Goal: Share content: Share content

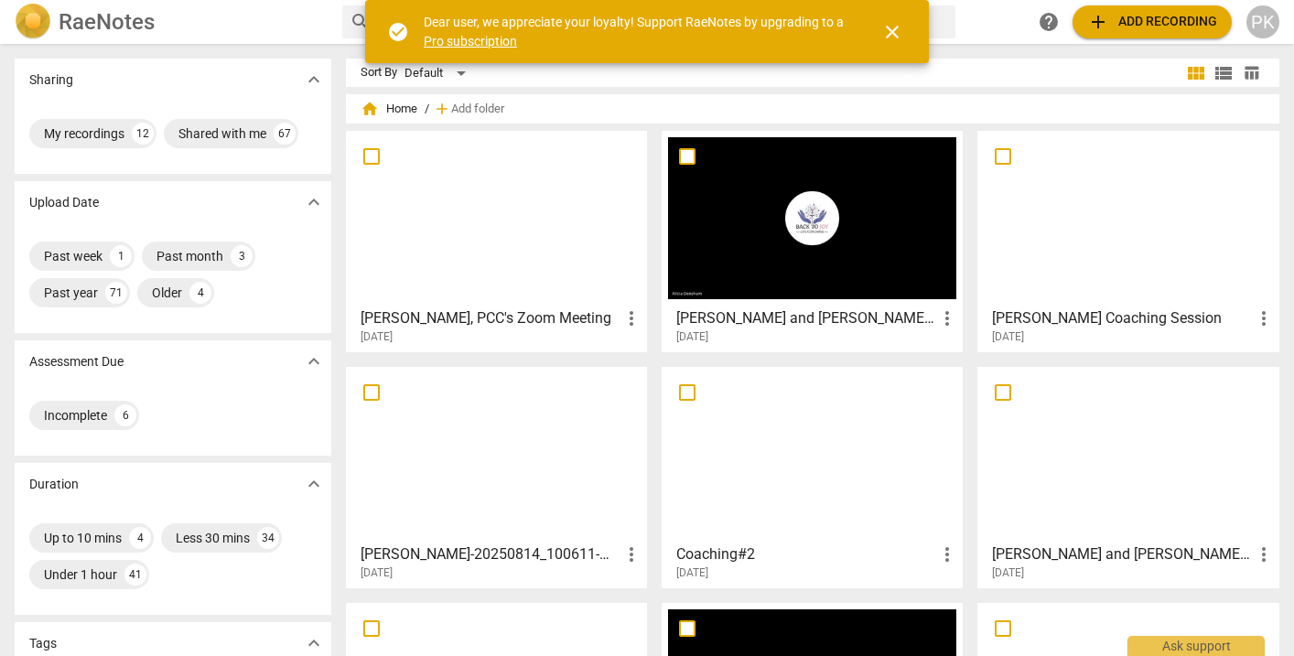
click at [528, 246] on div at bounding box center [496, 218] width 288 height 162
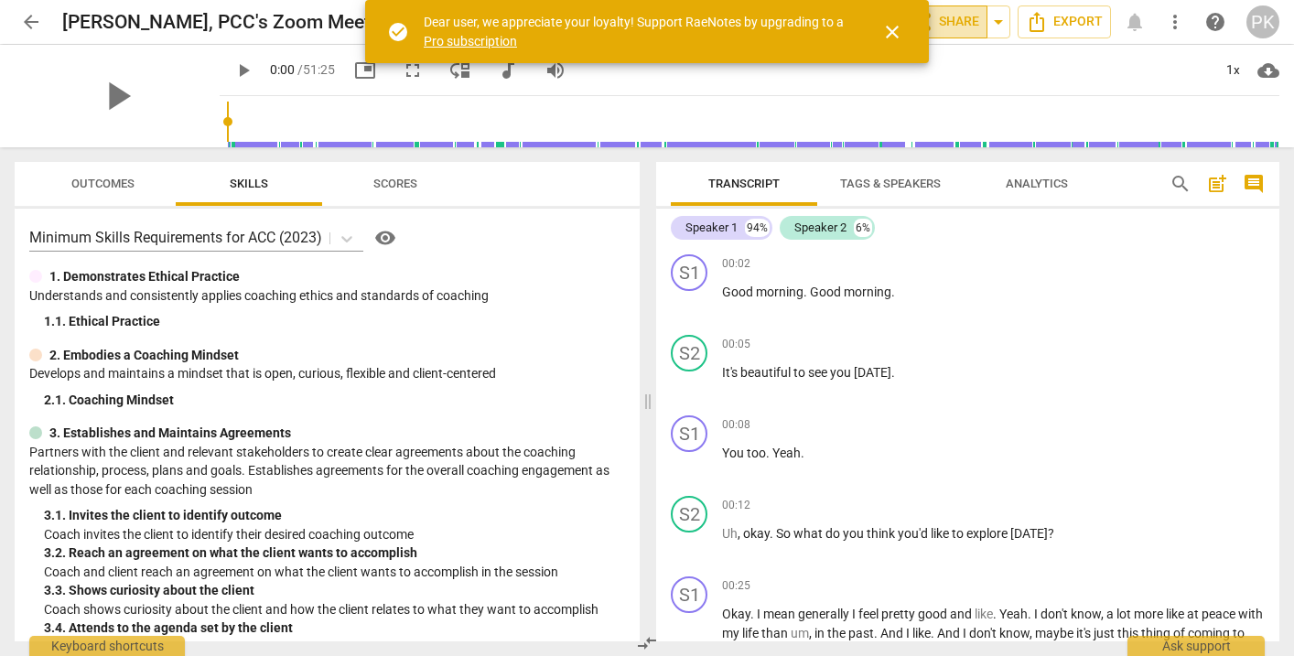
click at [963, 25] on span "share Share" at bounding box center [945, 22] width 68 height 22
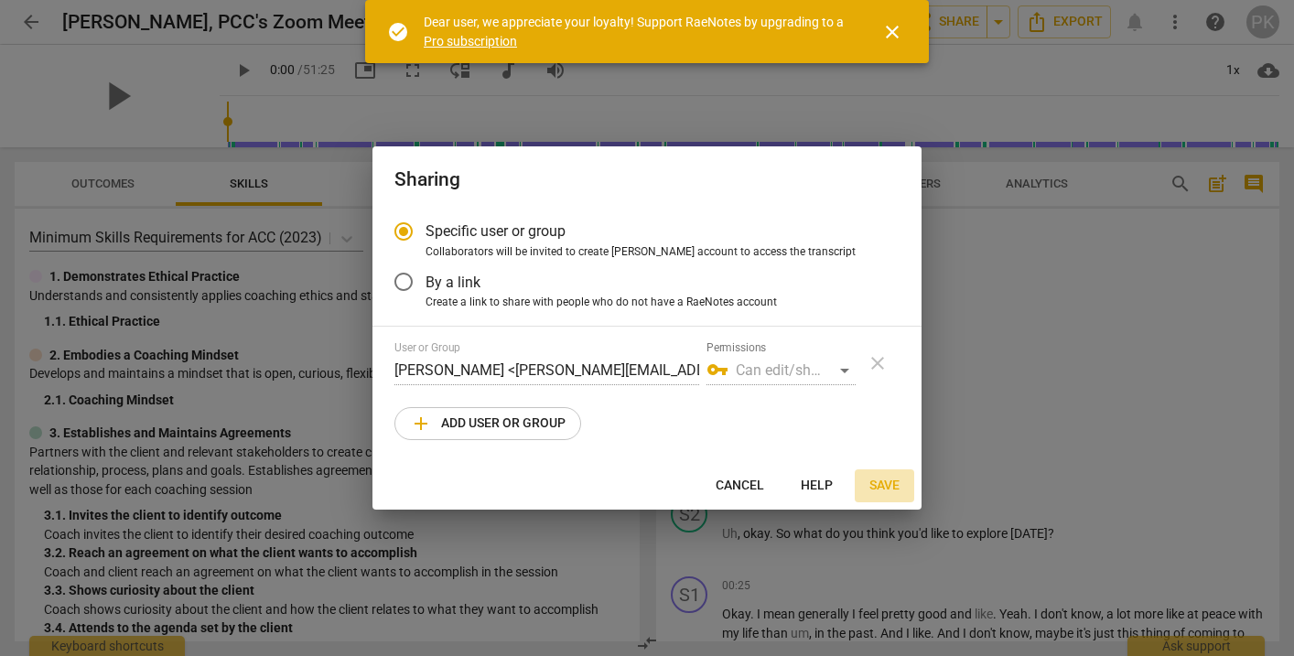
click at [877, 483] on span "Save" at bounding box center [884, 486] width 30 height 18
radio input "false"
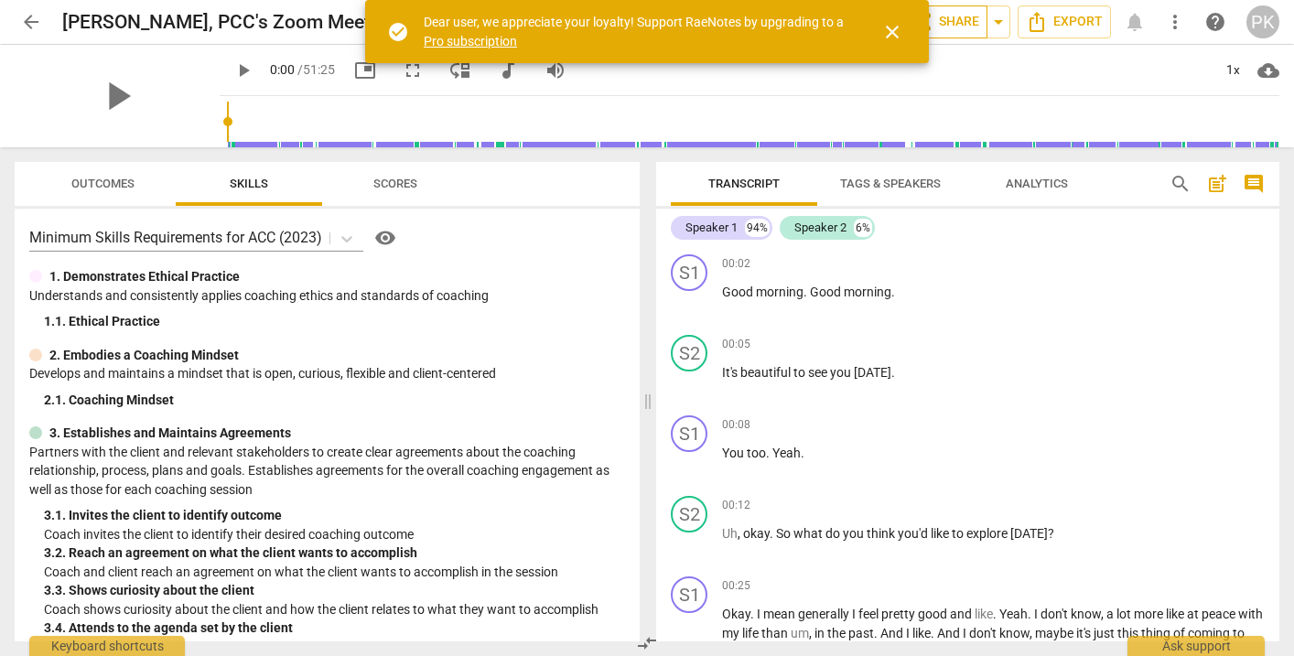
click at [956, 22] on span "share Share" at bounding box center [945, 22] width 68 height 22
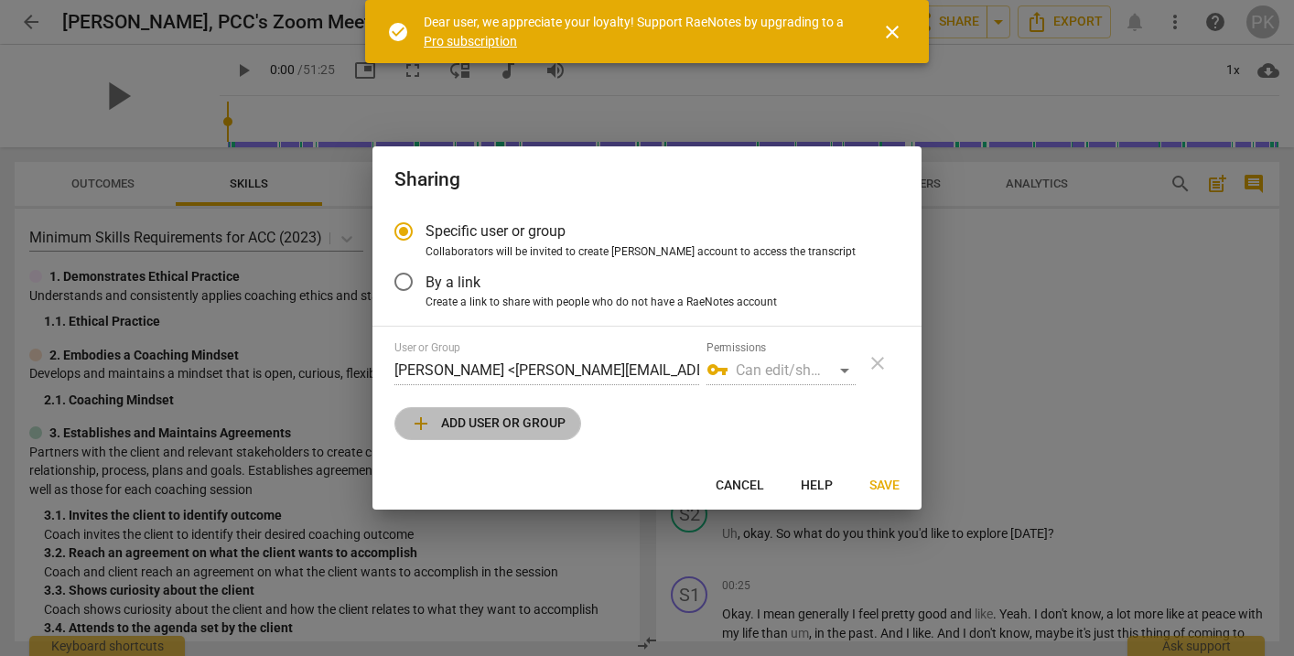
click at [571, 414] on button "add Add user or group" at bounding box center [487, 423] width 187 height 33
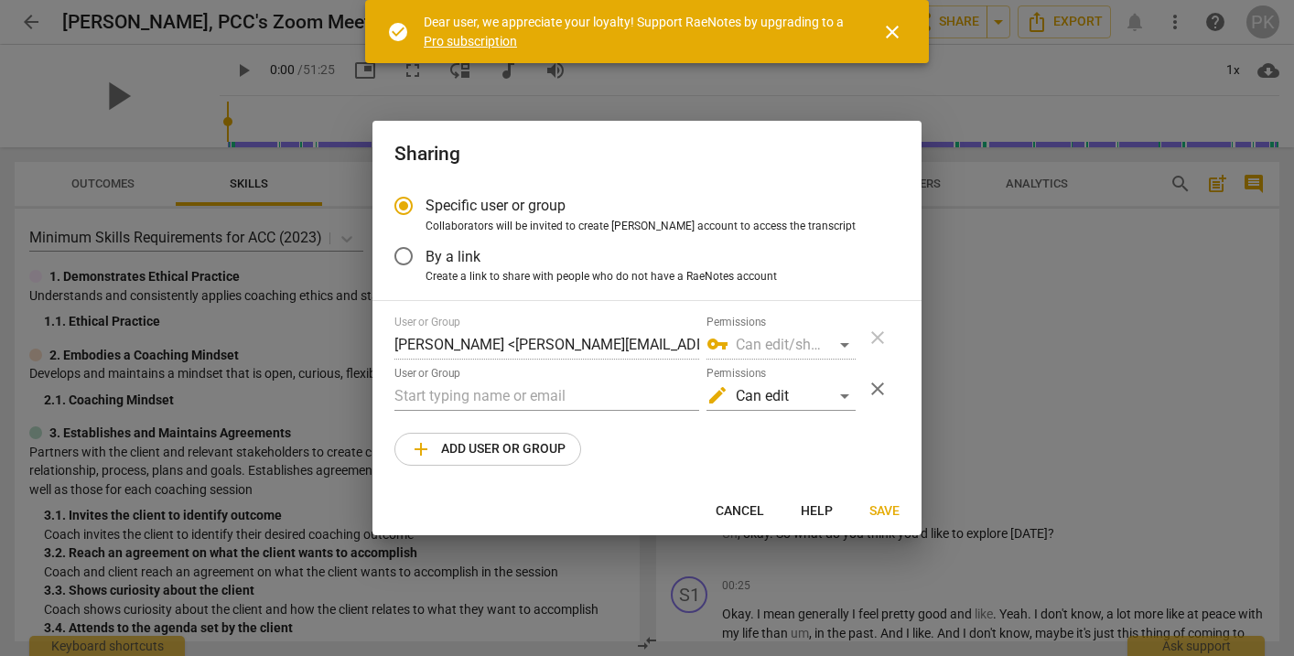
click at [728, 508] on span "Cancel" at bounding box center [740, 511] width 48 height 18
radio input "false"
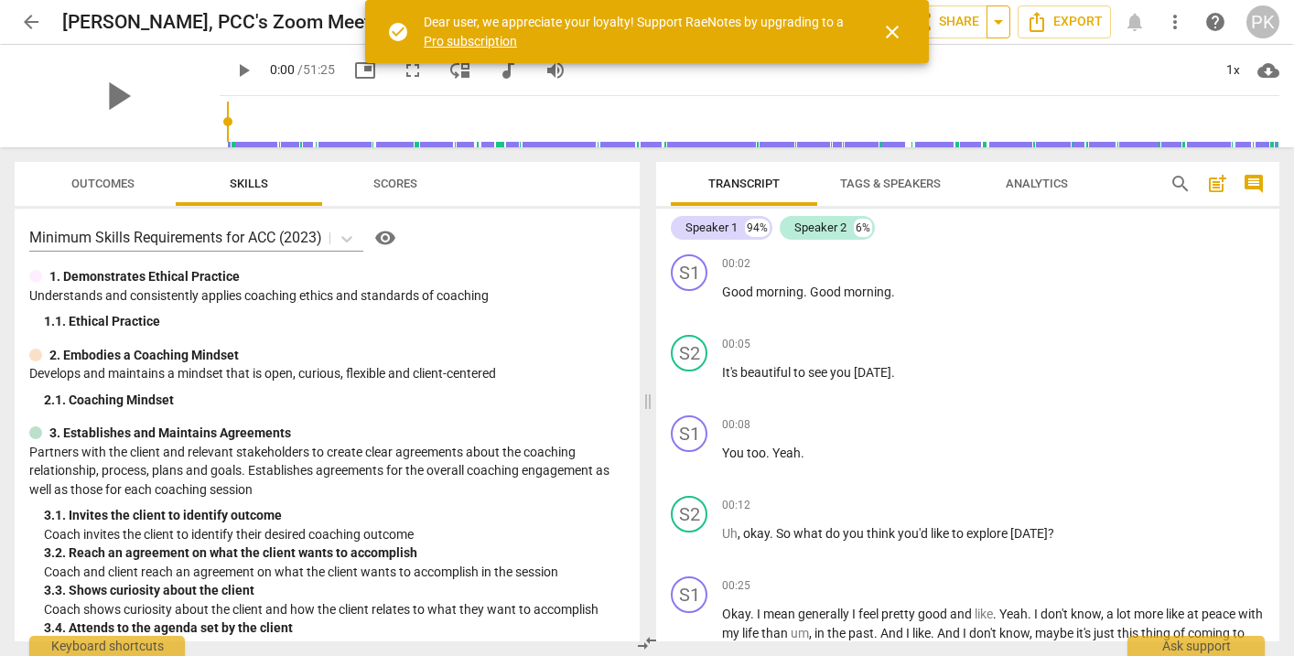
click at [1003, 22] on span "arrow_drop_down" at bounding box center [998, 22] width 22 height 22
click at [892, 23] on span "close" at bounding box center [892, 32] width 22 height 22
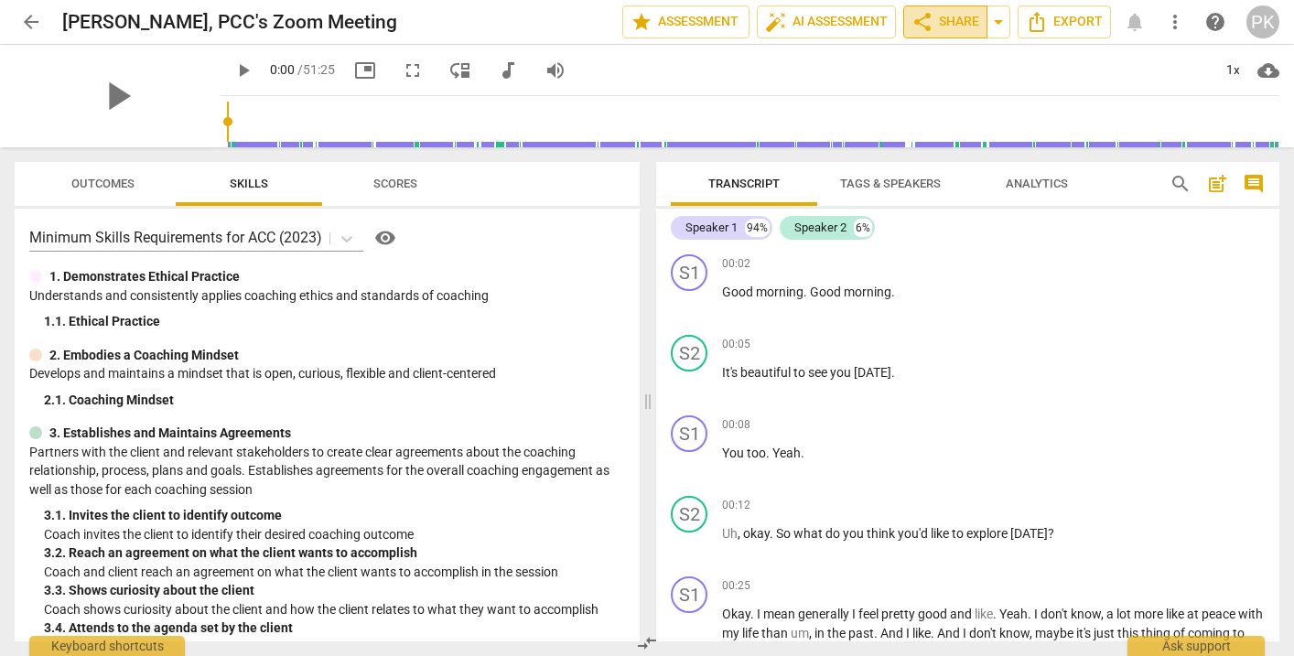
click at [941, 23] on span "share Share" at bounding box center [945, 22] width 68 height 22
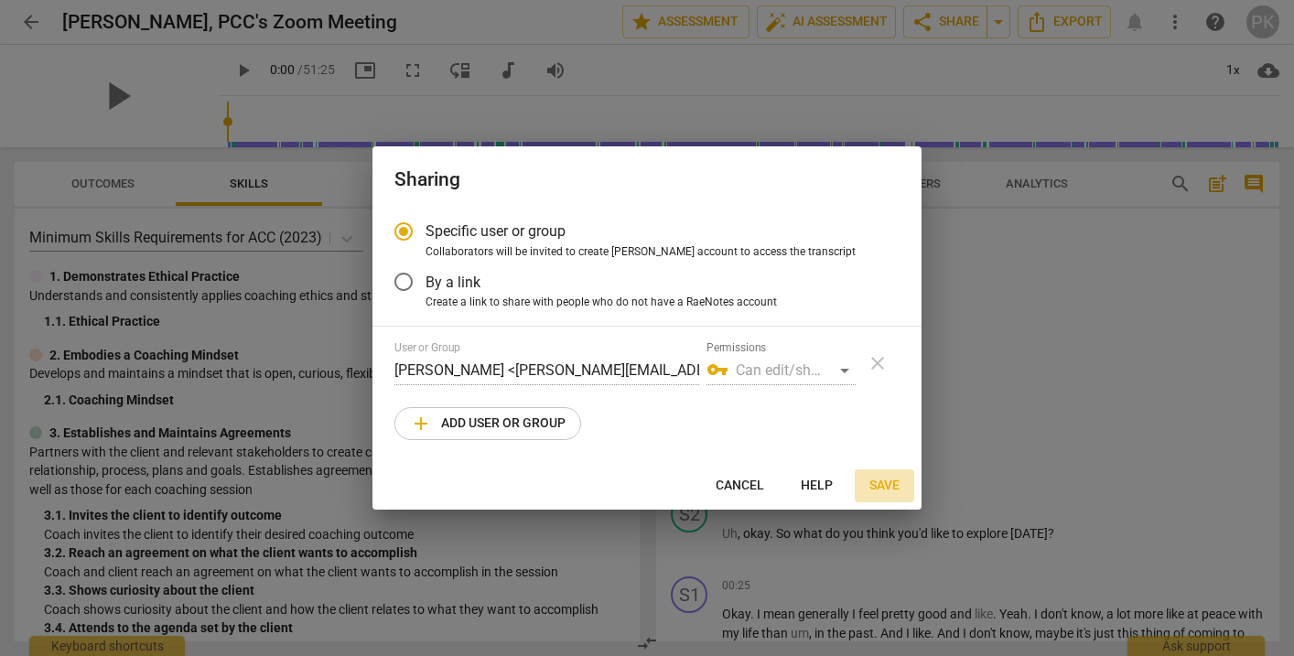
click at [888, 484] on span "Save" at bounding box center [884, 486] width 30 height 18
radio input "false"
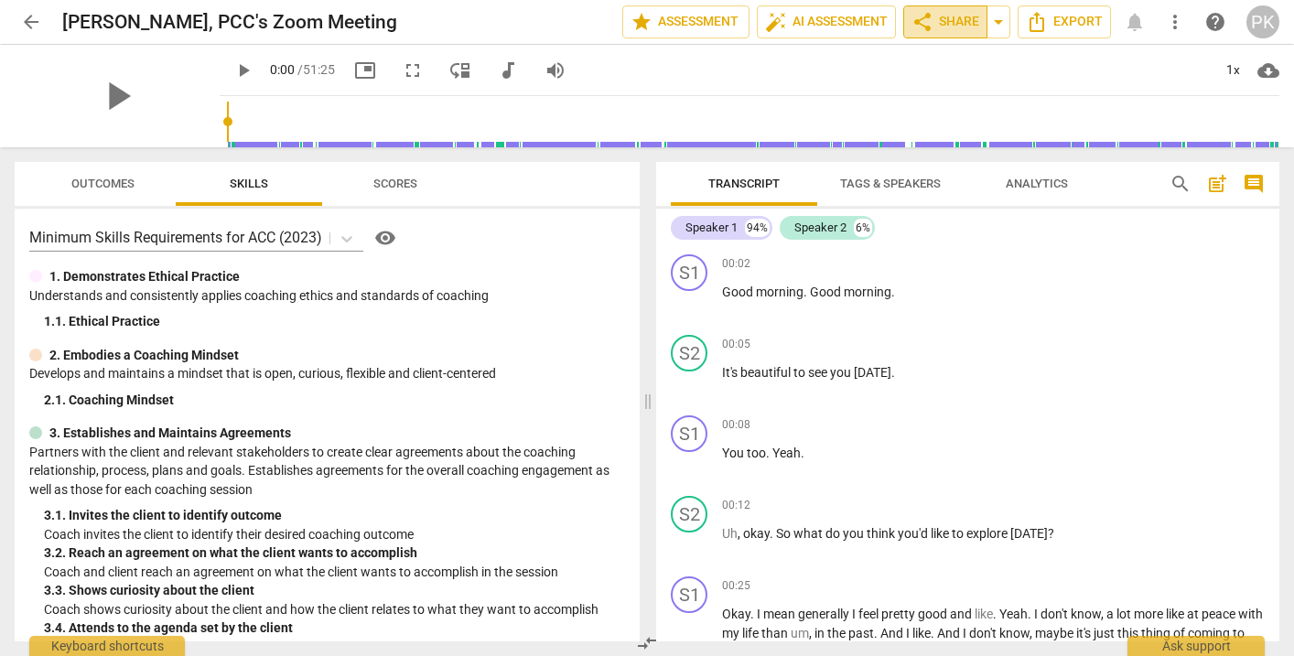
click at [962, 16] on span "share Share" at bounding box center [945, 22] width 68 height 22
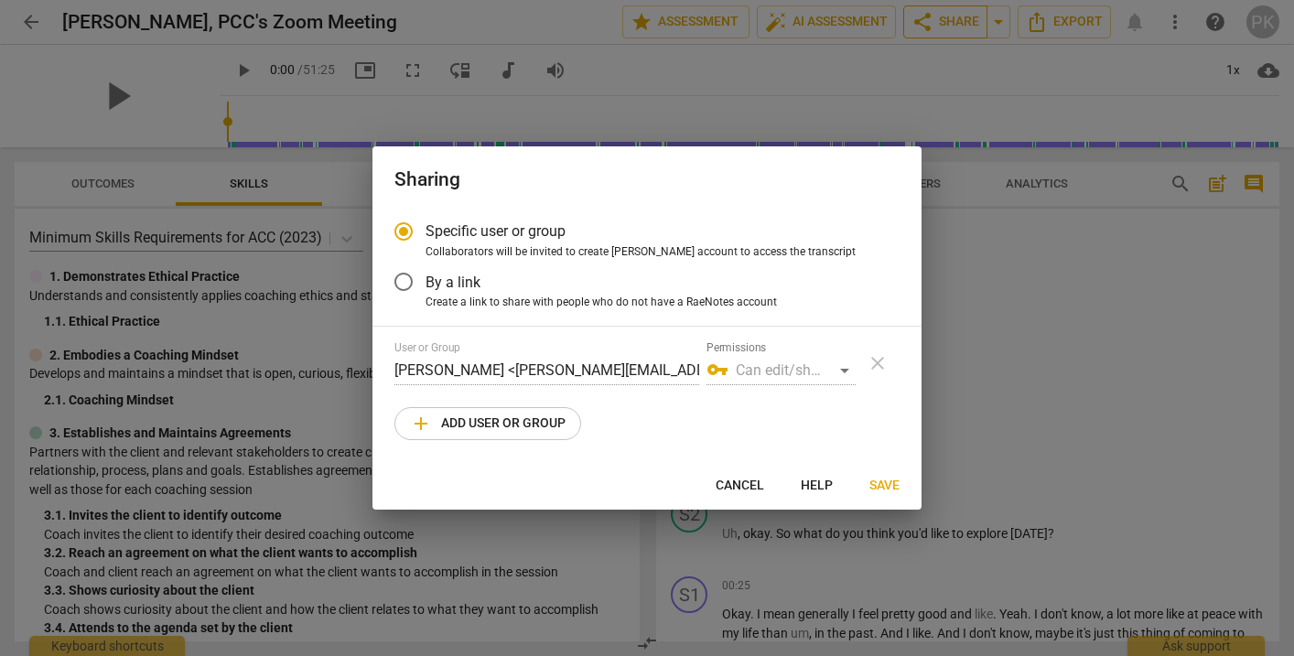
radio input "false"
click at [469, 275] on span "By a link" at bounding box center [452, 282] width 55 height 21
click at [425, 275] on input "By a link" at bounding box center [404, 282] width 44 height 44
radio input "false"
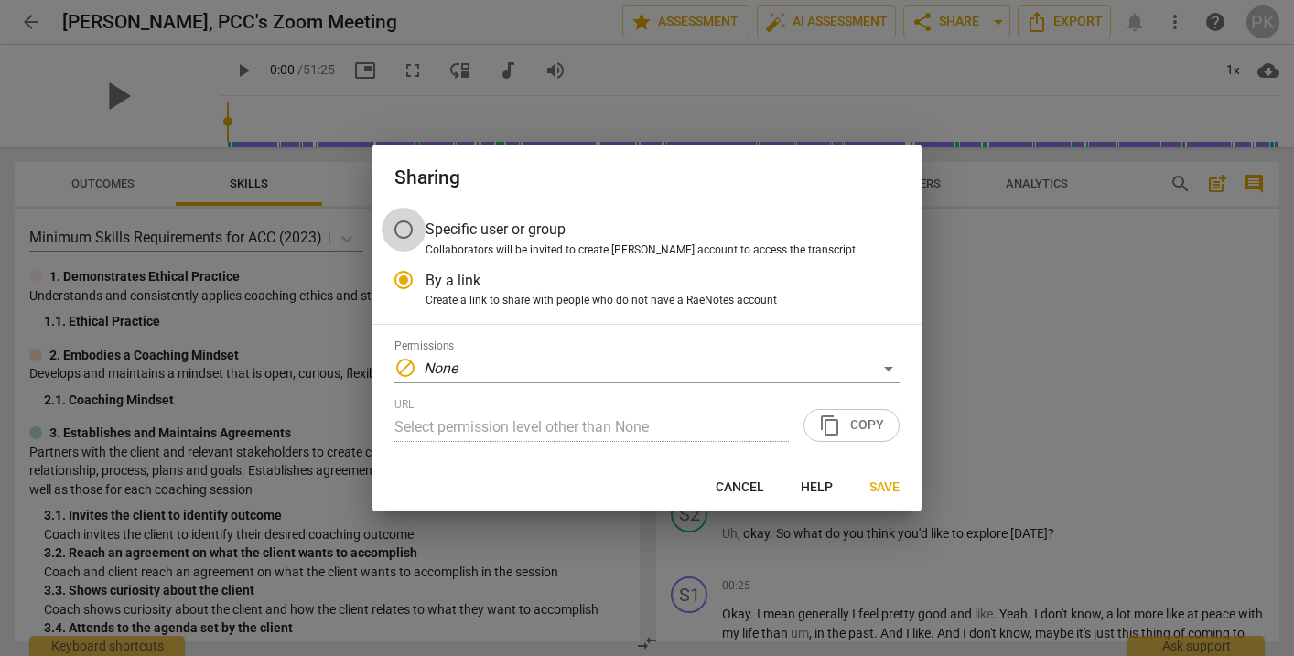
click at [406, 222] on input "Specific user or group" at bounding box center [404, 230] width 44 height 44
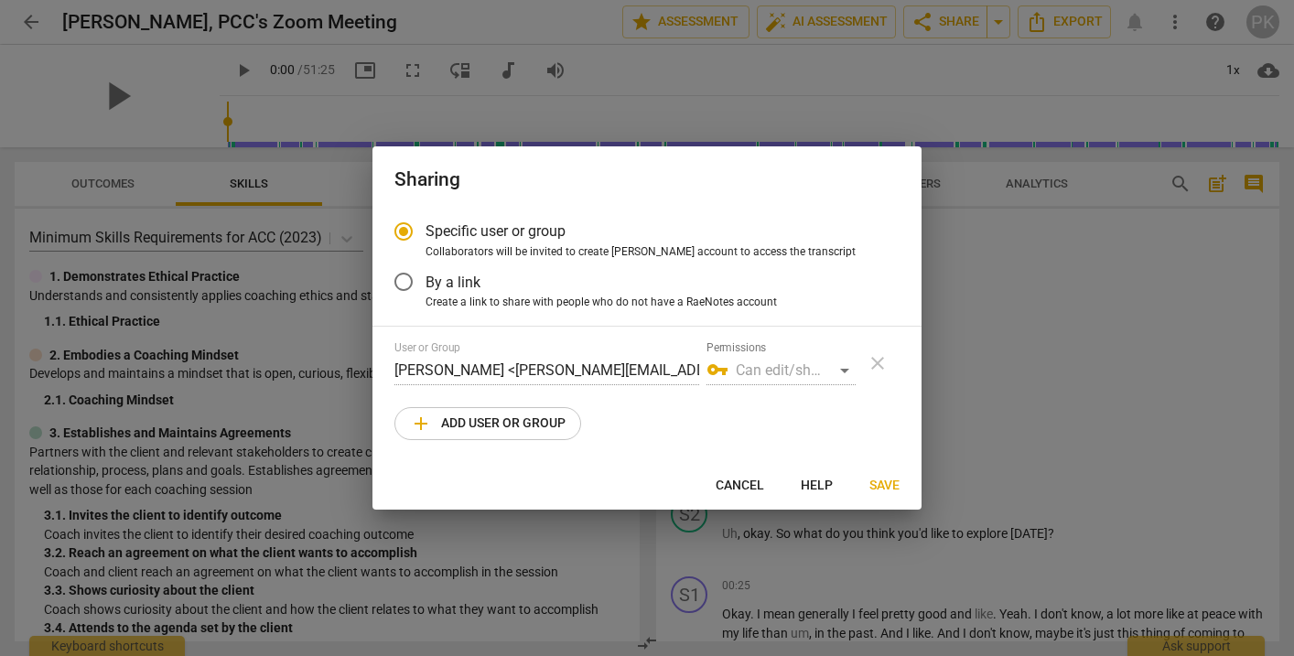
click at [748, 481] on span "Cancel" at bounding box center [740, 486] width 48 height 18
radio input "false"
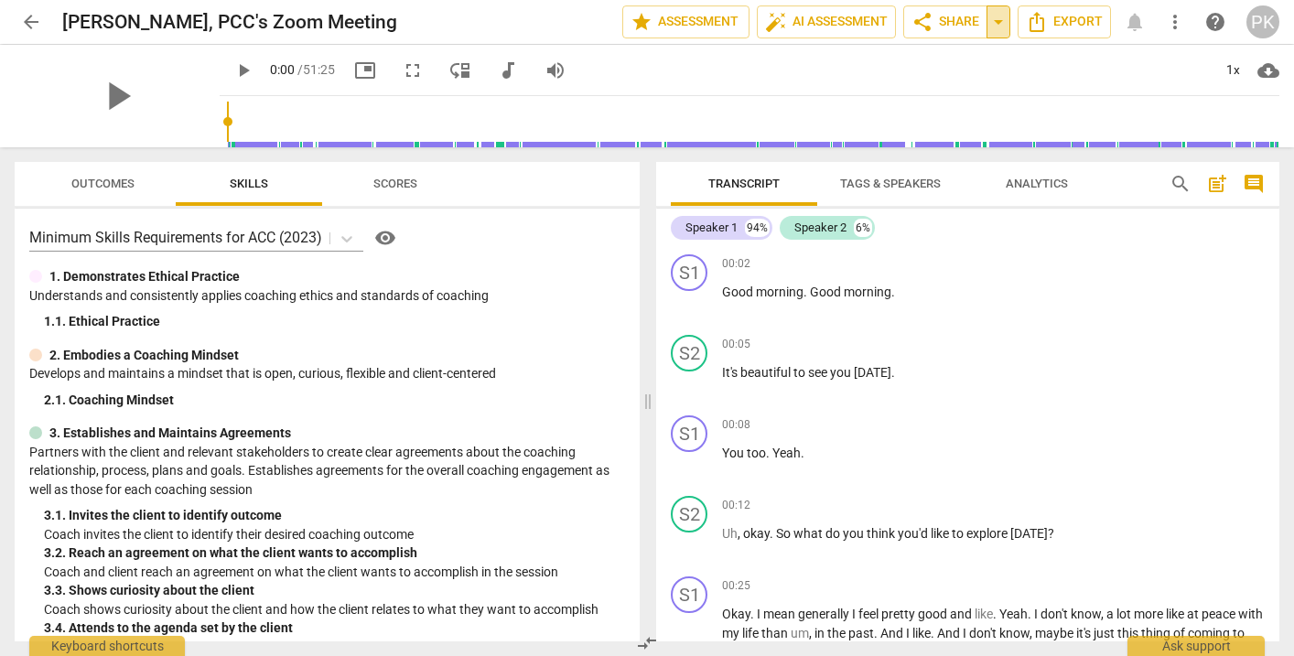
click at [995, 17] on span "arrow_drop_down" at bounding box center [998, 22] width 22 height 22
click at [956, 16] on span "share Share" at bounding box center [945, 22] width 68 height 22
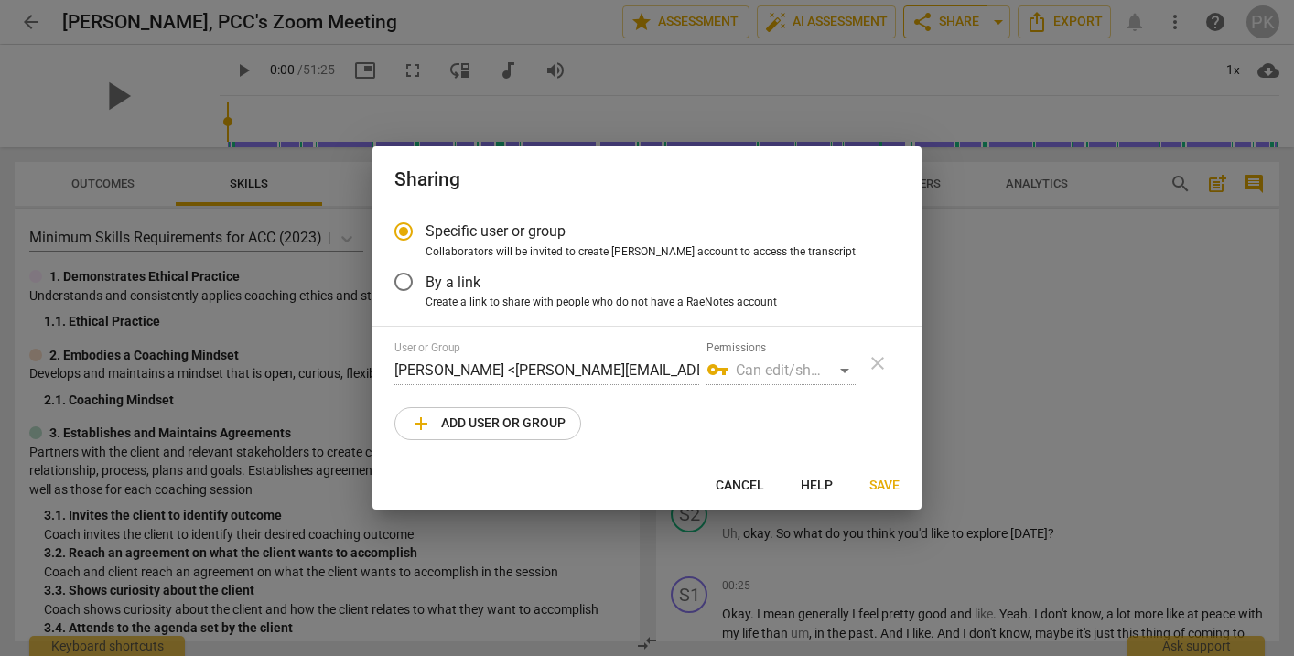
radio input "false"
click at [403, 276] on input "By a link" at bounding box center [404, 282] width 44 height 44
radio input "false"
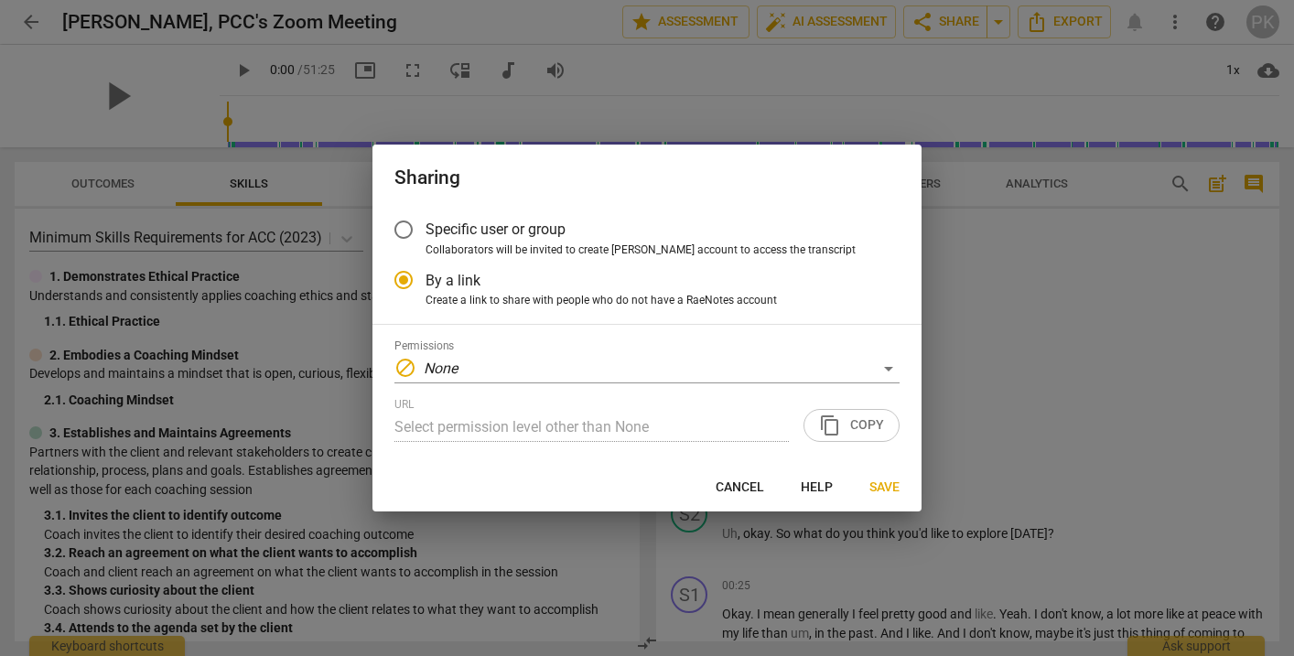
click at [864, 422] on div "URL Select permission level other than None content_copy Copy" at bounding box center [646, 420] width 505 height 44
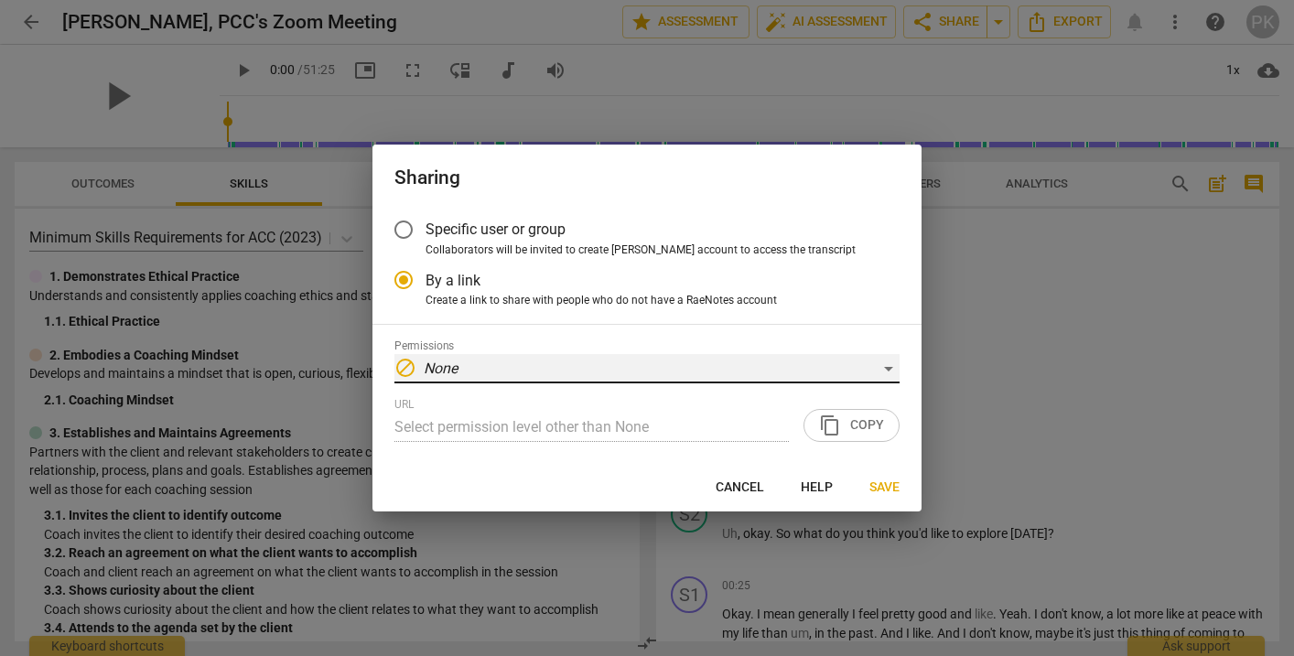
click at [887, 366] on div "block None" at bounding box center [646, 368] width 505 height 29
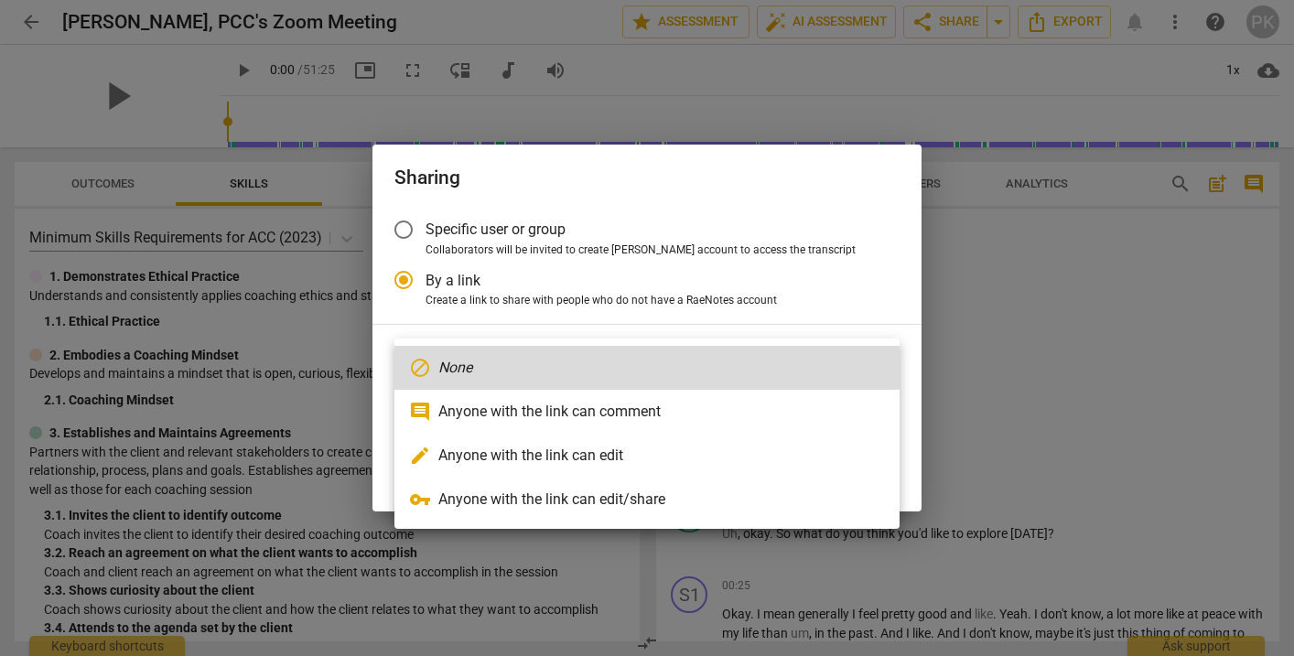
click at [861, 308] on div at bounding box center [647, 328] width 1294 height 656
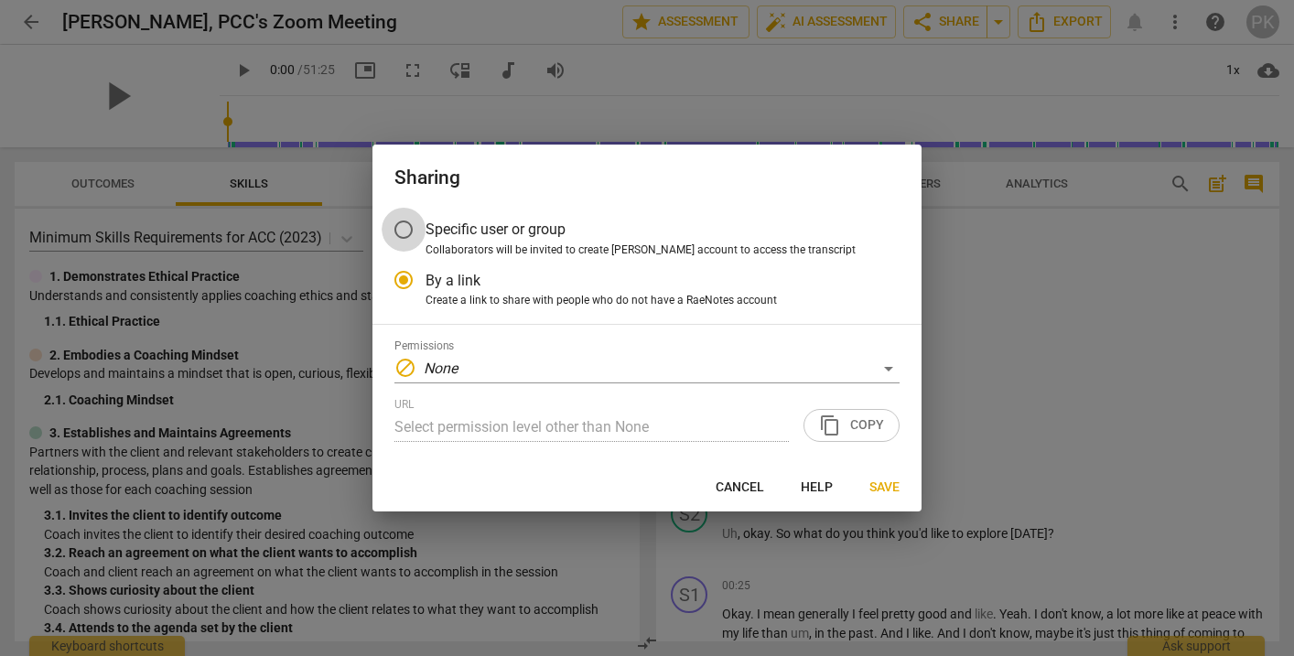
click at [404, 229] on input "Specific user or group" at bounding box center [404, 230] width 44 height 44
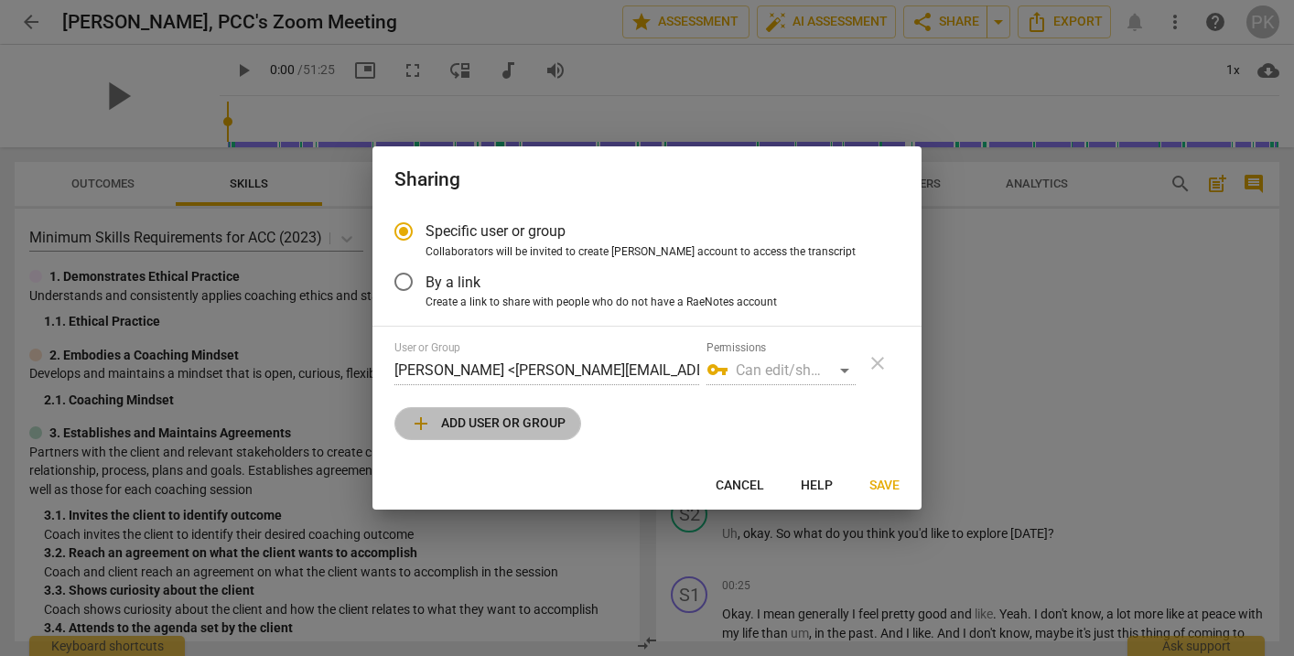
click at [457, 416] on span "add Add user or group" at bounding box center [488, 424] width 156 height 22
radio input "false"
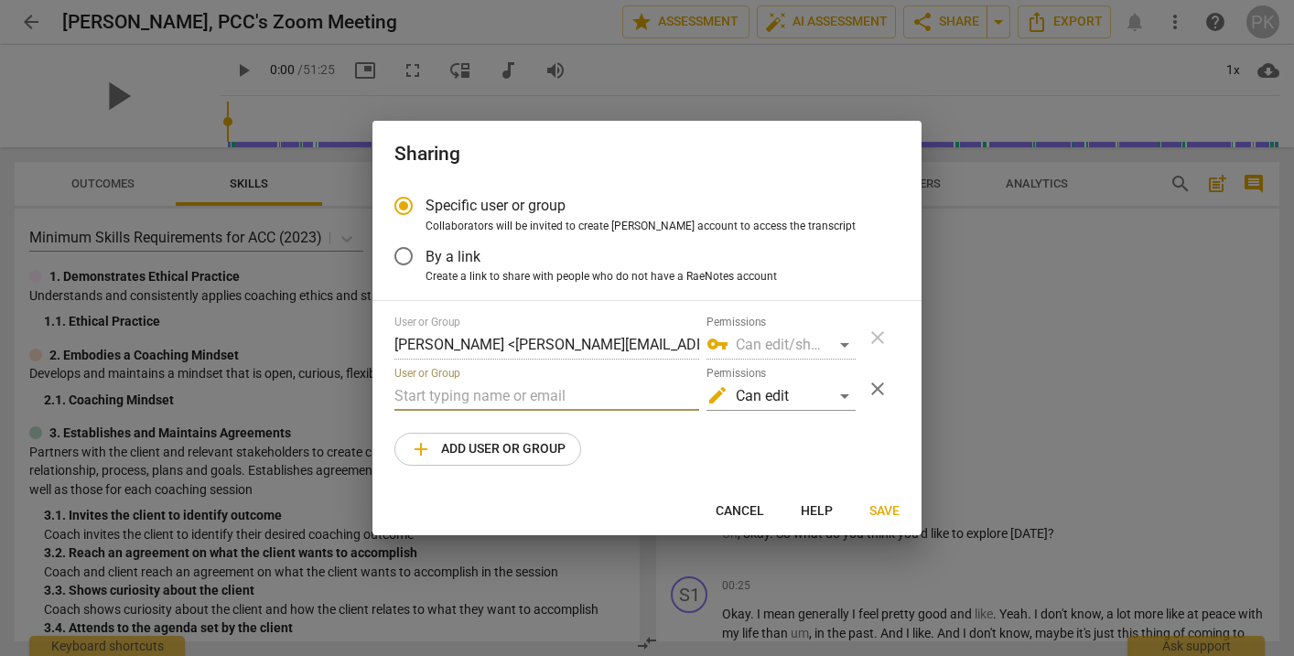
click at [433, 395] on input "text" at bounding box center [546, 396] width 305 height 29
type input "[PERSON_NAME][EMAIL_ADDRESS][DOMAIN_NAME]"
click at [845, 393] on div "edit Can edit" at bounding box center [780, 396] width 149 height 29
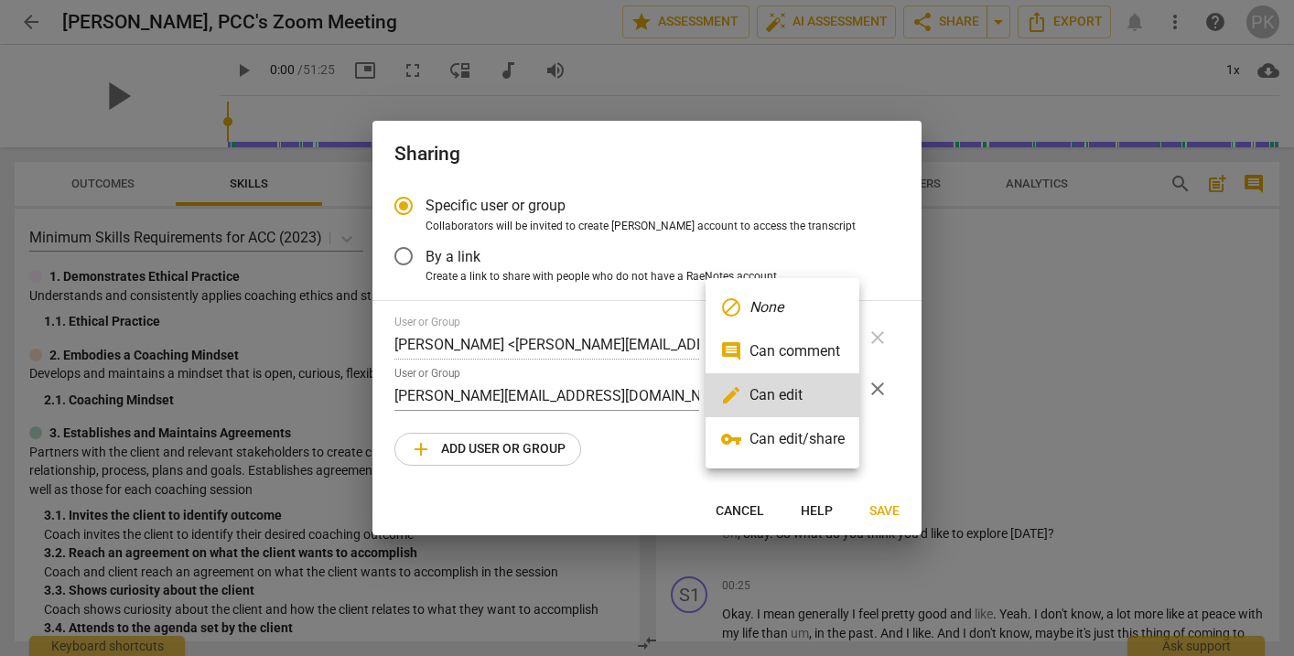
click at [826, 346] on li "comment Can comment" at bounding box center [782, 351] width 154 height 44
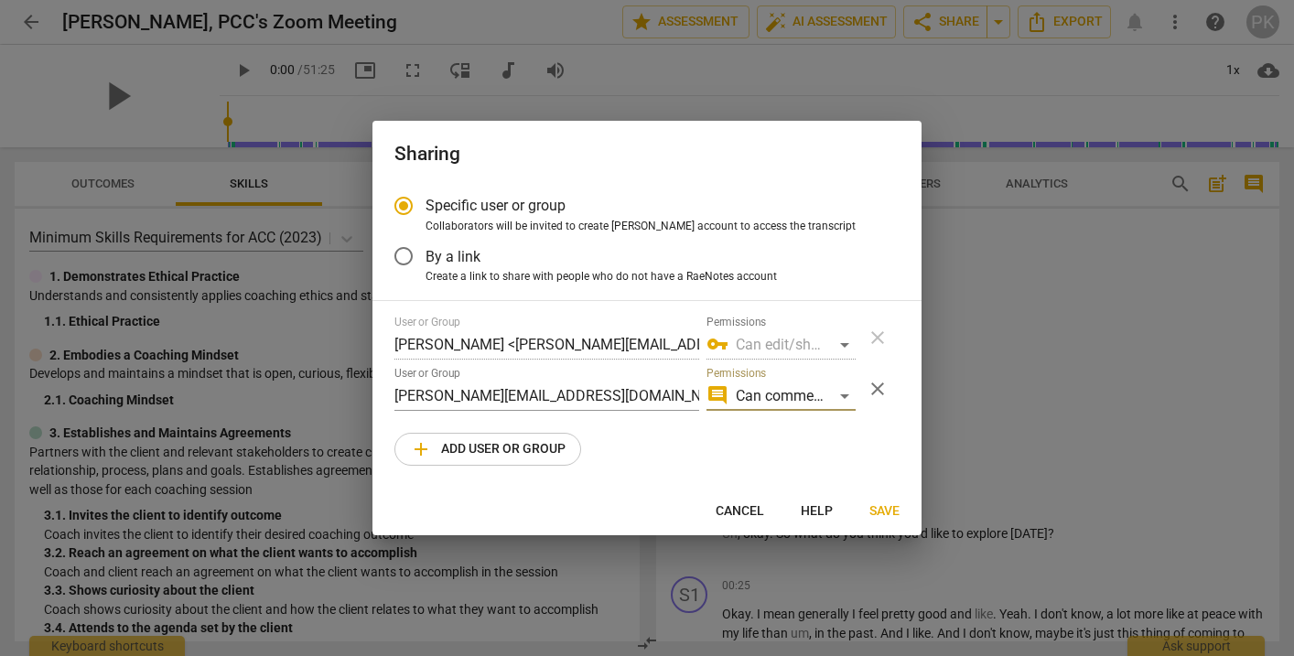
click at [888, 510] on span "Save" at bounding box center [884, 511] width 30 height 18
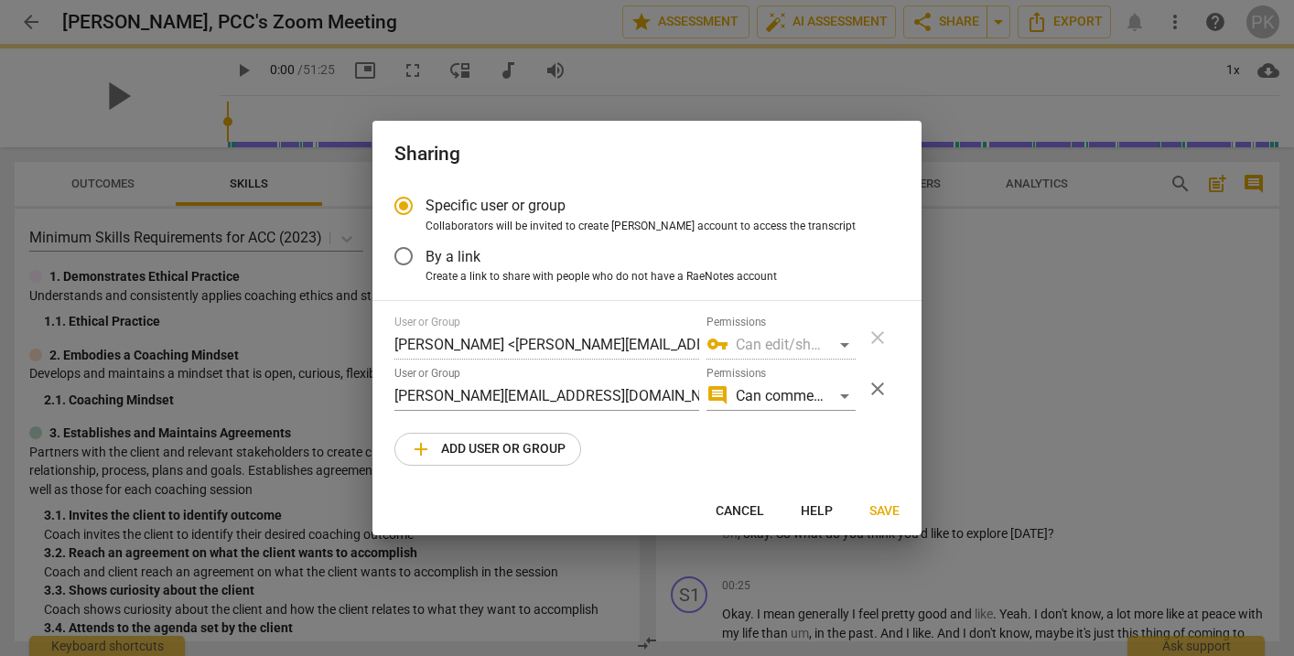
radio input "false"
type input "[PERSON_NAME] <[PERSON_NAME][EMAIL_ADDRESS][DOMAIN_NAME]>"
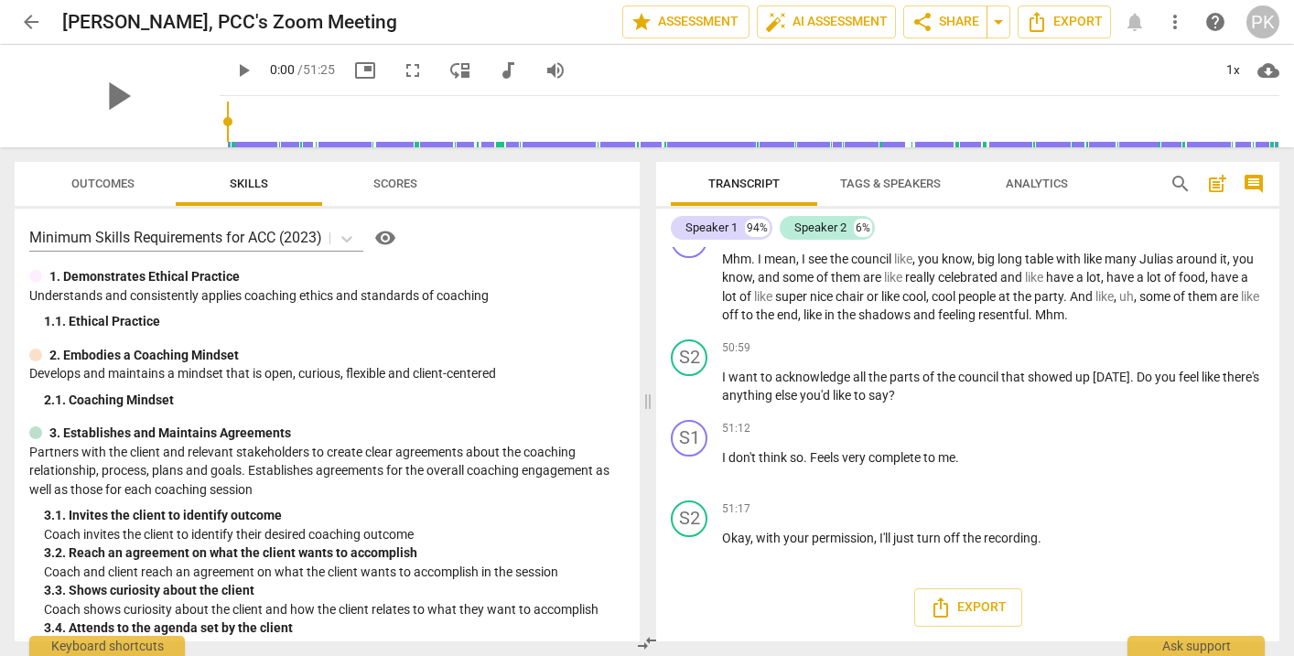
scroll to position [8805, 0]
